Goal: Check status: Check status

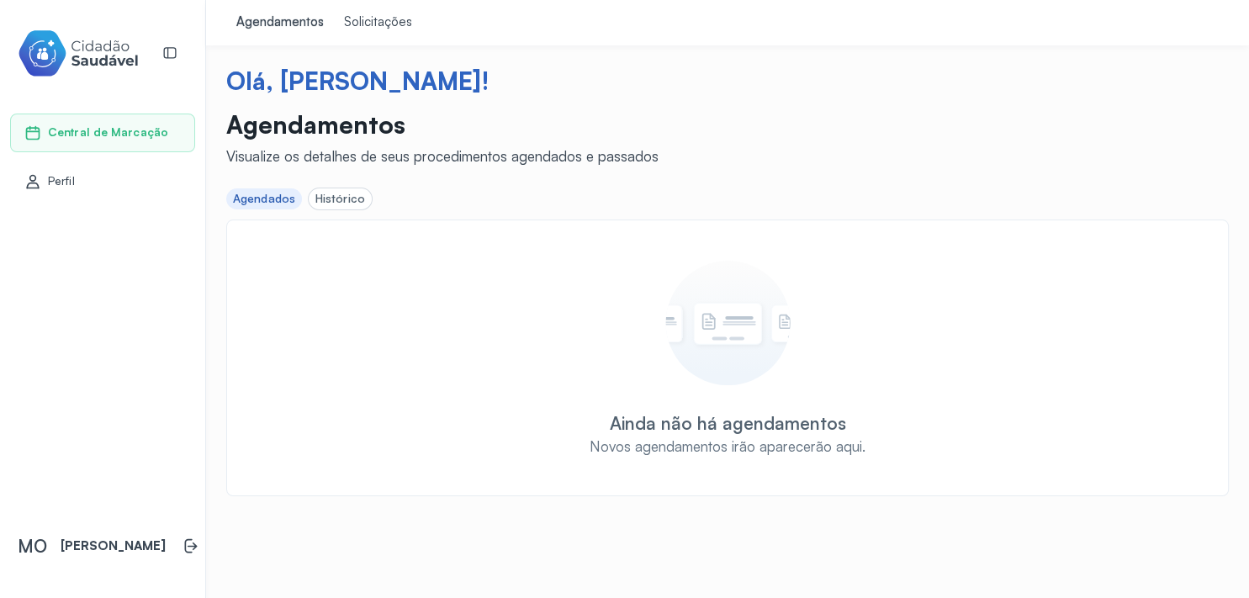
click at [336, 203] on div "Histórico" at bounding box center [340, 199] width 50 height 14
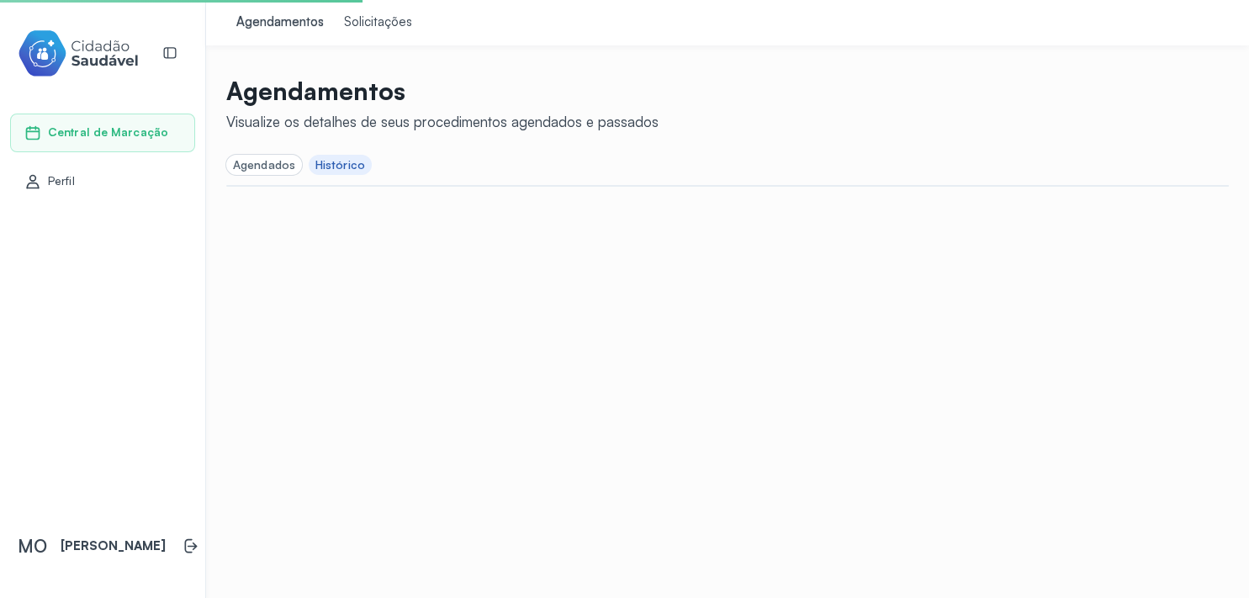
click at [368, 21] on div "Solicitações" at bounding box center [378, 22] width 68 height 17
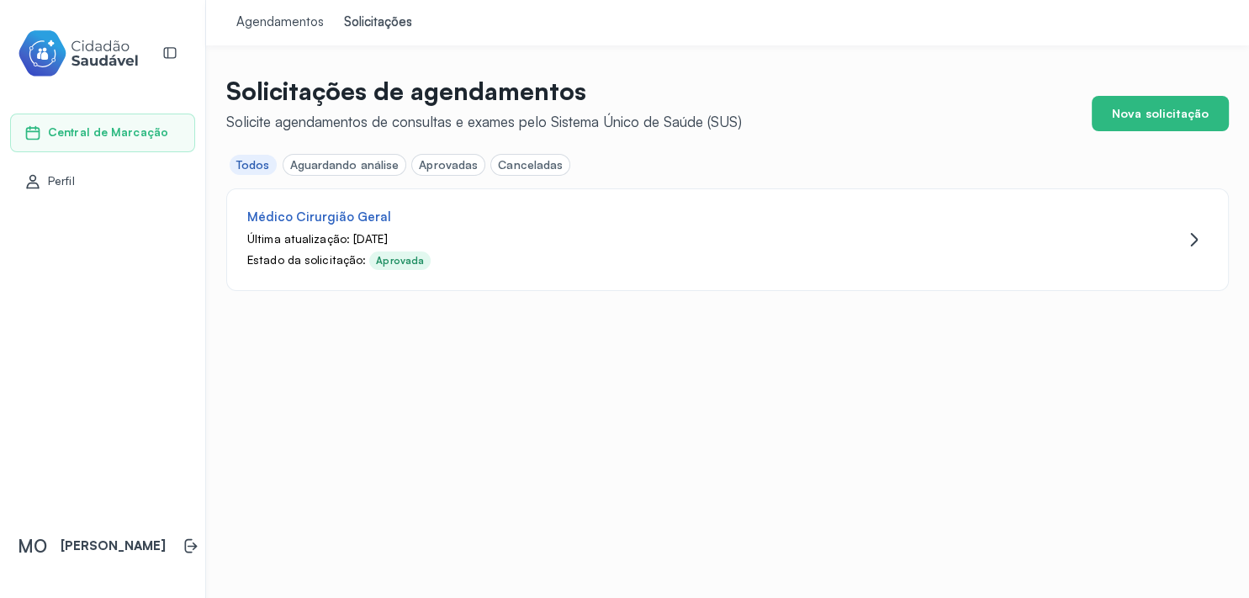
click at [335, 164] on div "Aguardando análise" at bounding box center [344, 165] width 109 height 14
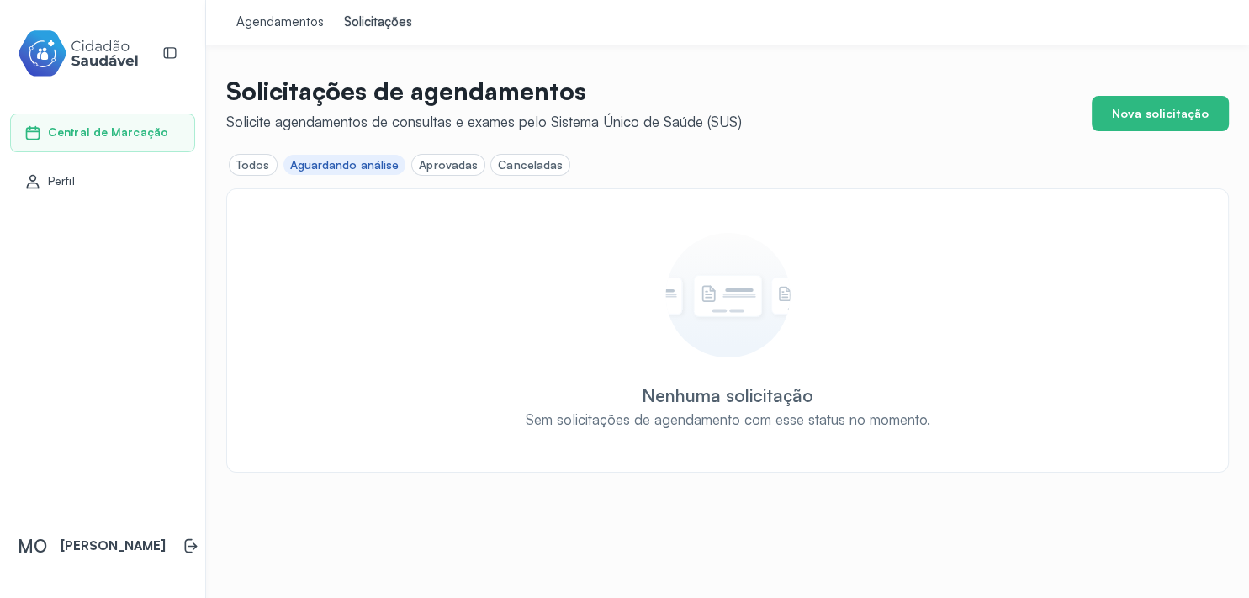
click at [446, 165] on div "Aprovadas" at bounding box center [448, 165] width 59 height 14
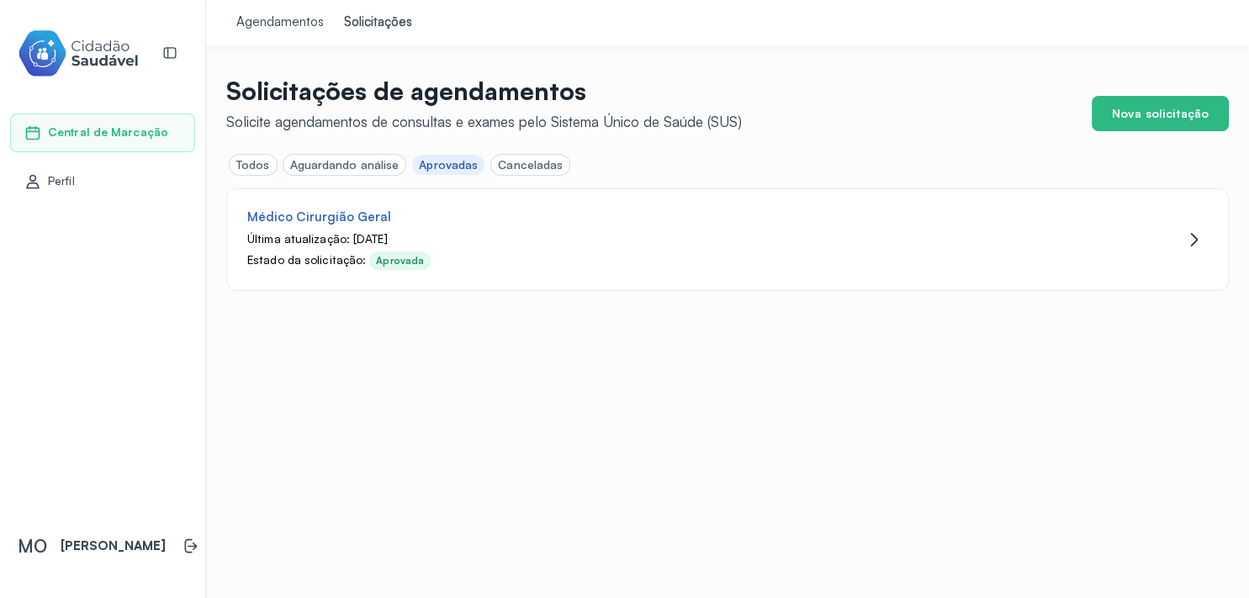
click at [527, 163] on div "Canceladas" at bounding box center [530, 165] width 65 height 14
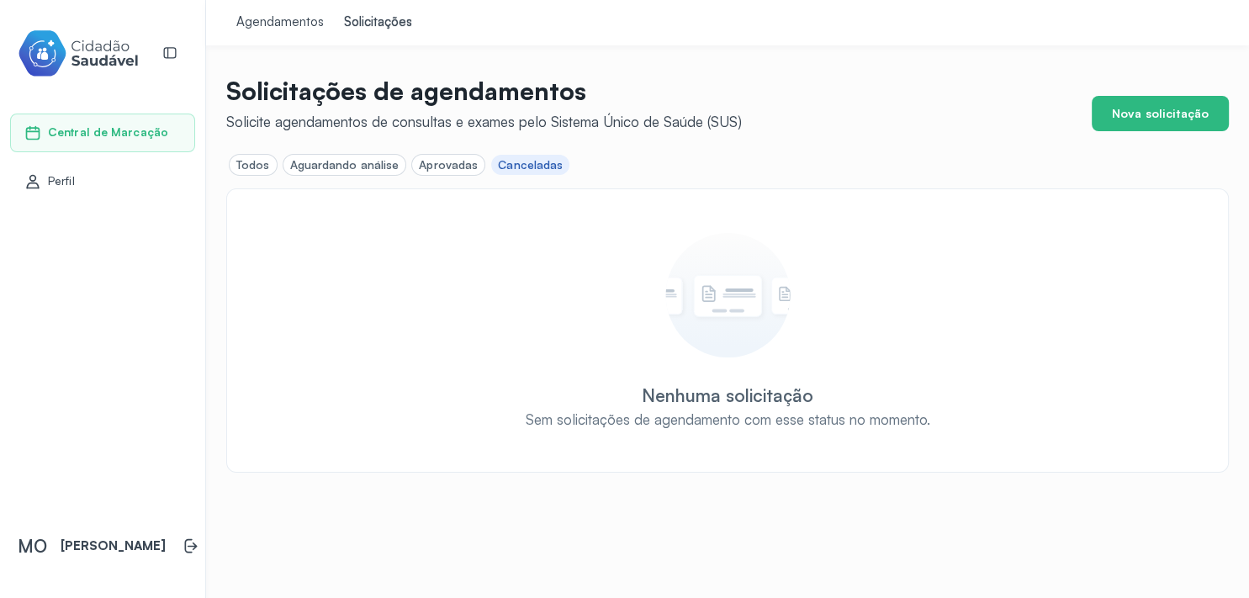
click at [437, 158] on div "Aprovadas" at bounding box center [448, 165] width 59 height 14
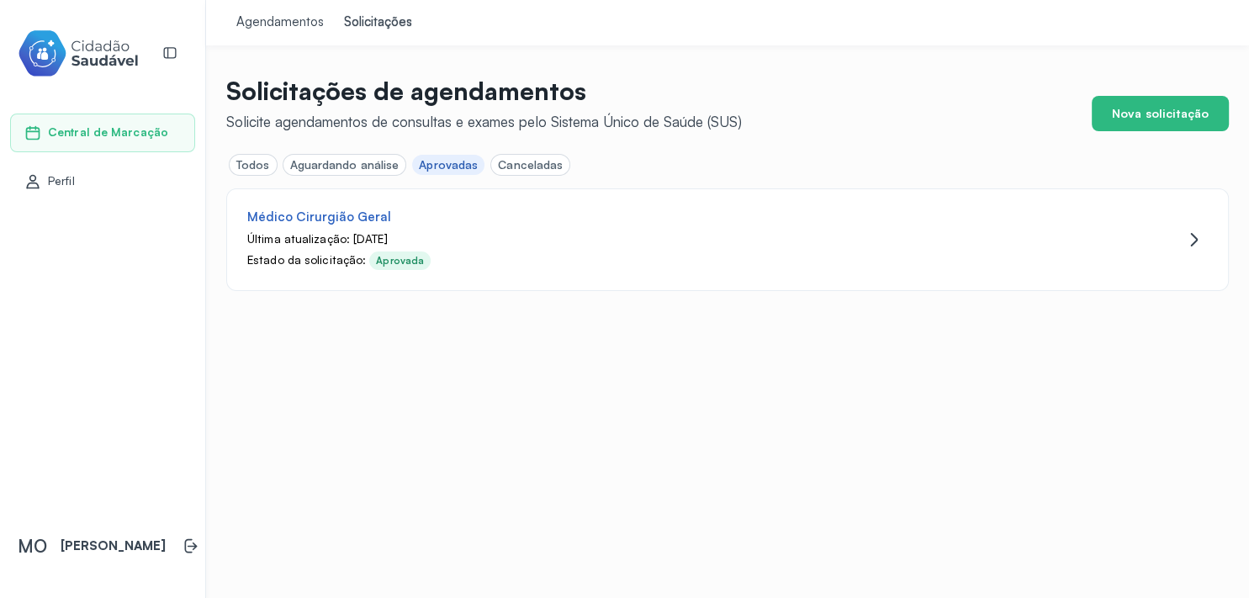
click at [313, 168] on div "Aguardando análise" at bounding box center [344, 165] width 109 height 14
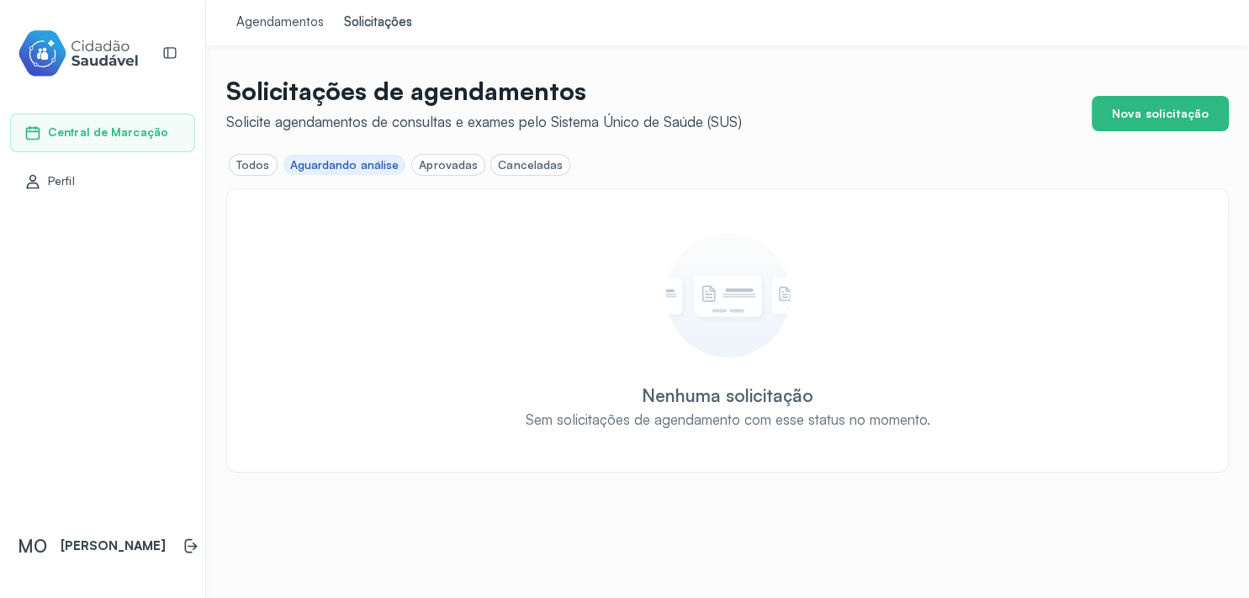
click at [256, 167] on div "Todos" at bounding box center [253, 165] width 34 height 14
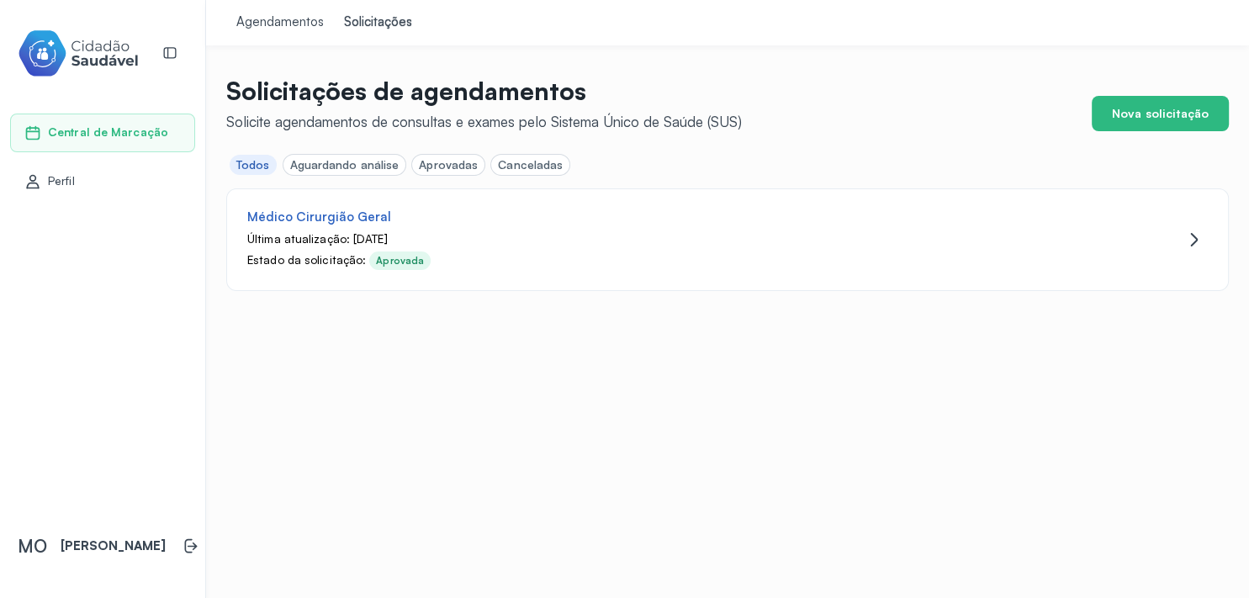
click at [282, 25] on div "Agendamentos" at bounding box center [279, 22] width 87 height 17
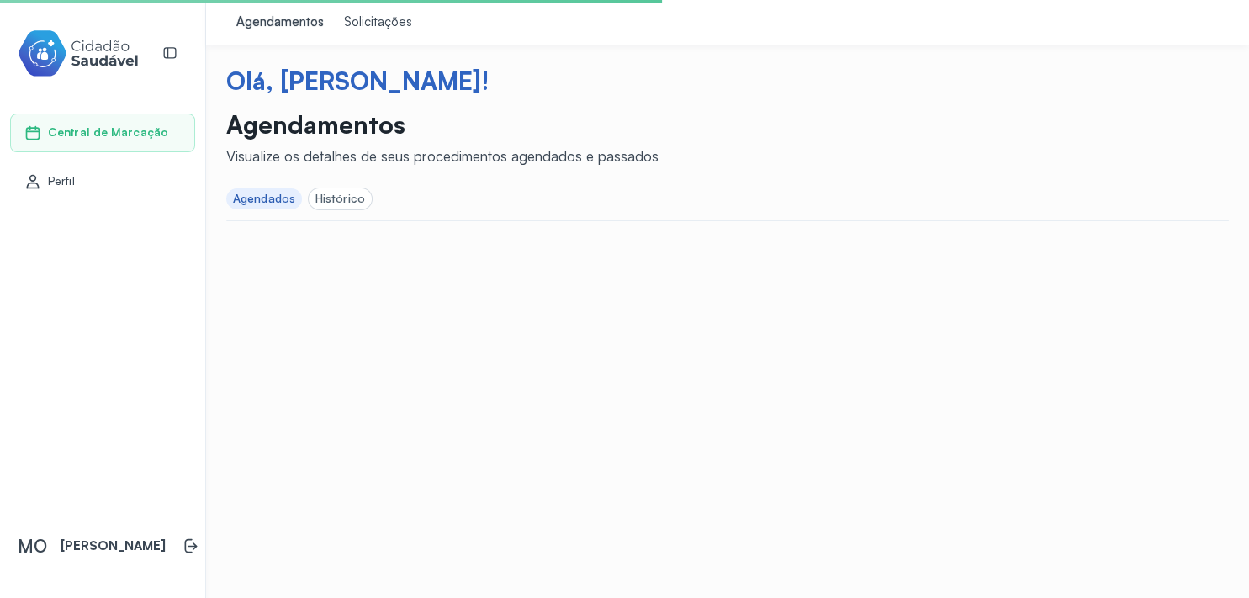
click at [369, 25] on div "Solicitações" at bounding box center [378, 22] width 68 height 17
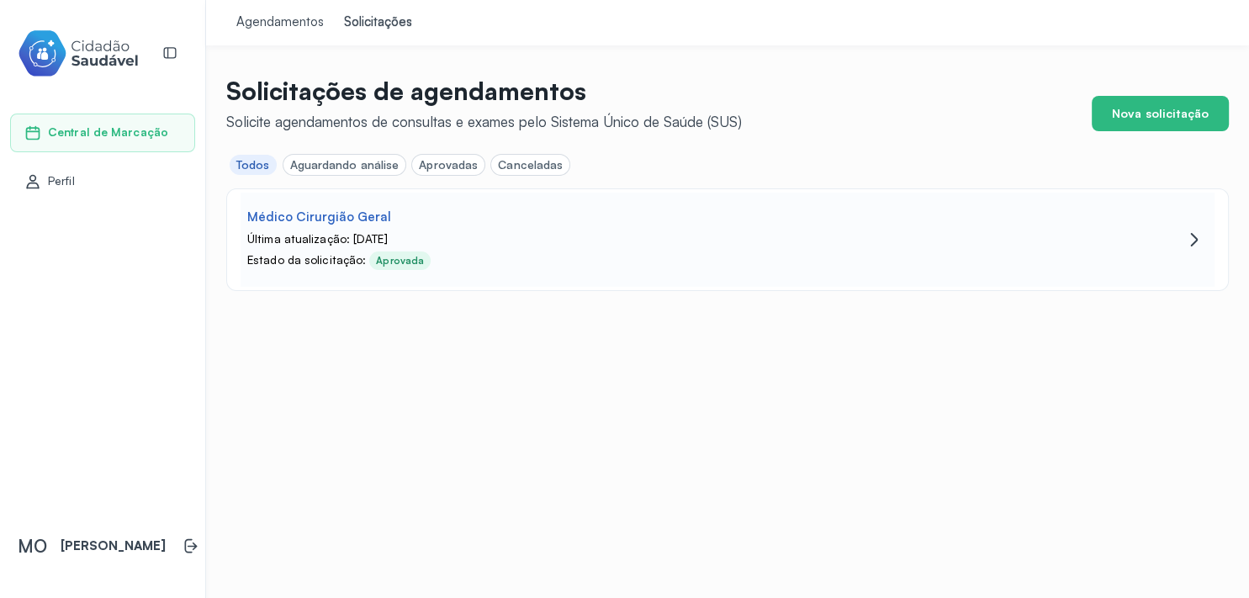
click at [372, 214] on div "Médico Cirurgião Geral" at bounding box center [319, 217] width 144 height 16
